Goal: Task Accomplishment & Management: Manage account settings

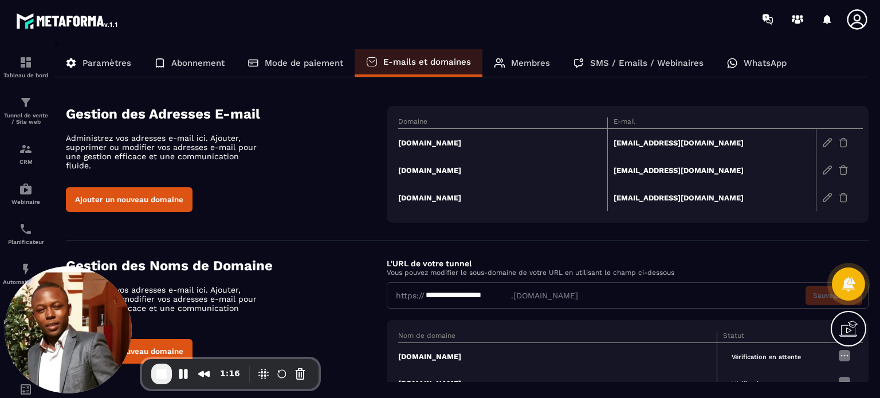
click at [433, 144] on td "[DOMAIN_NAME]" at bounding box center [502, 143] width 209 height 28
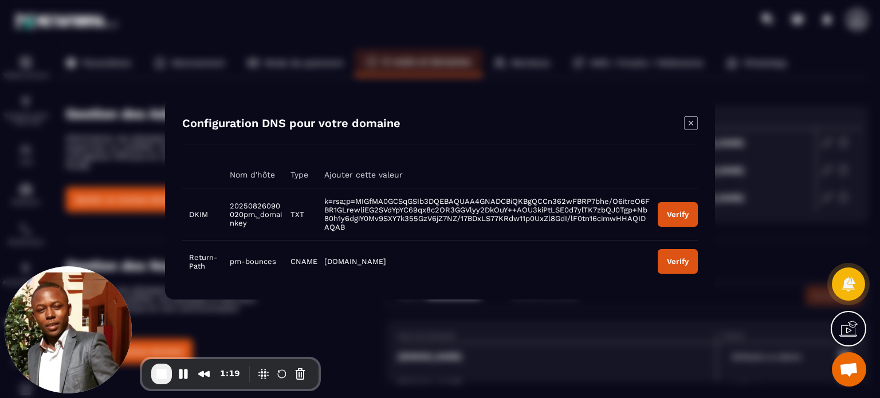
click at [695, 126] on icon "Modal window" at bounding box center [691, 123] width 14 height 14
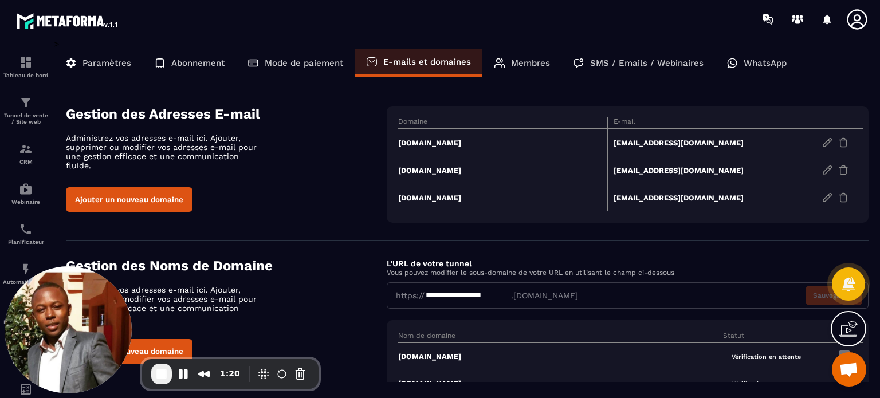
click at [845, 199] on img at bounding box center [843, 198] width 10 height 10
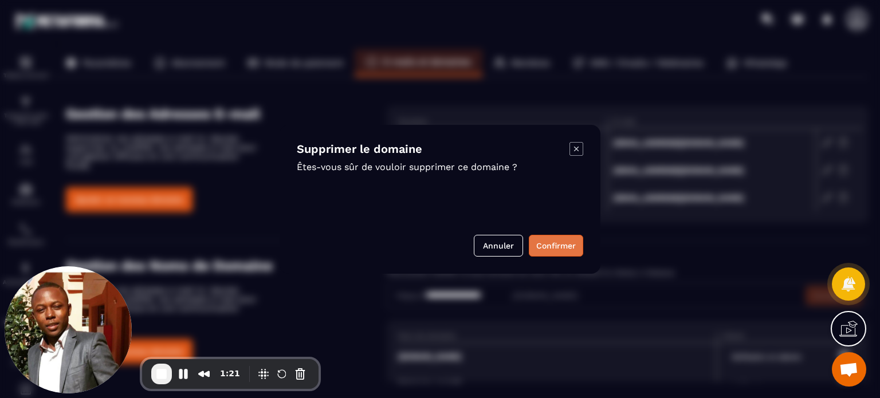
click at [547, 253] on button "Confirmer" at bounding box center [556, 246] width 54 height 22
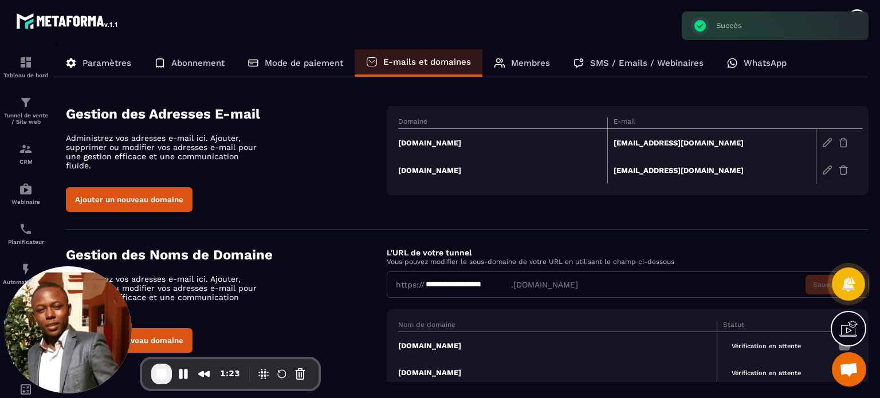
click at [846, 167] on img at bounding box center [843, 170] width 10 height 10
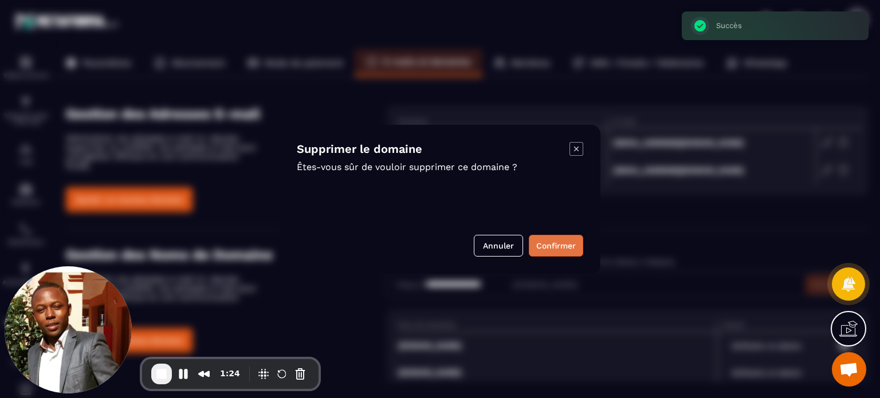
click at [567, 244] on button "Confirmer" at bounding box center [556, 246] width 54 height 22
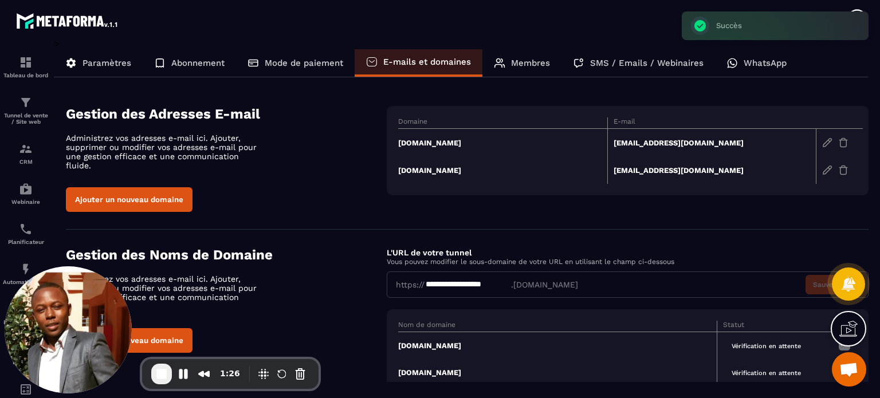
click at [845, 140] on img at bounding box center [843, 143] width 10 height 10
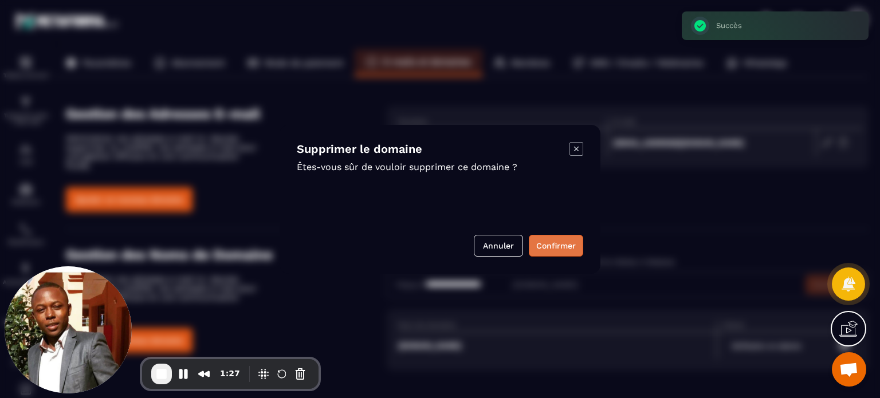
click at [560, 240] on button "Confirmer" at bounding box center [556, 246] width 54 height 22
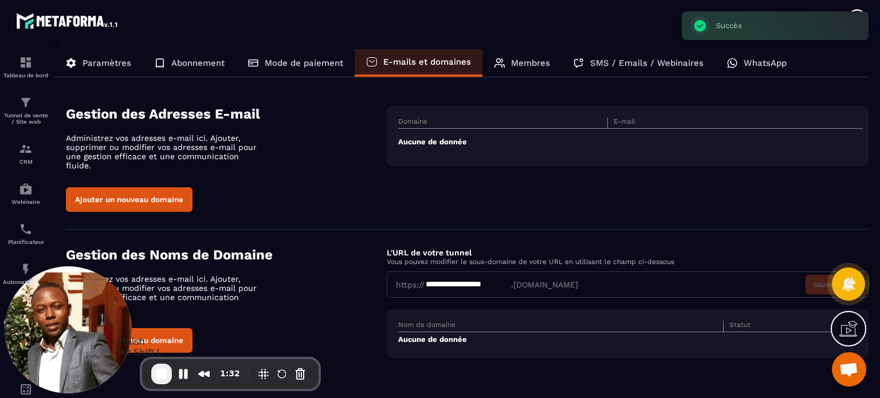
click at [161, 377] on span "End Recording" at bounding box center [162, 374] width 14 height 14
